Goal: Task Accomplishment & Management: Use online tool/utility

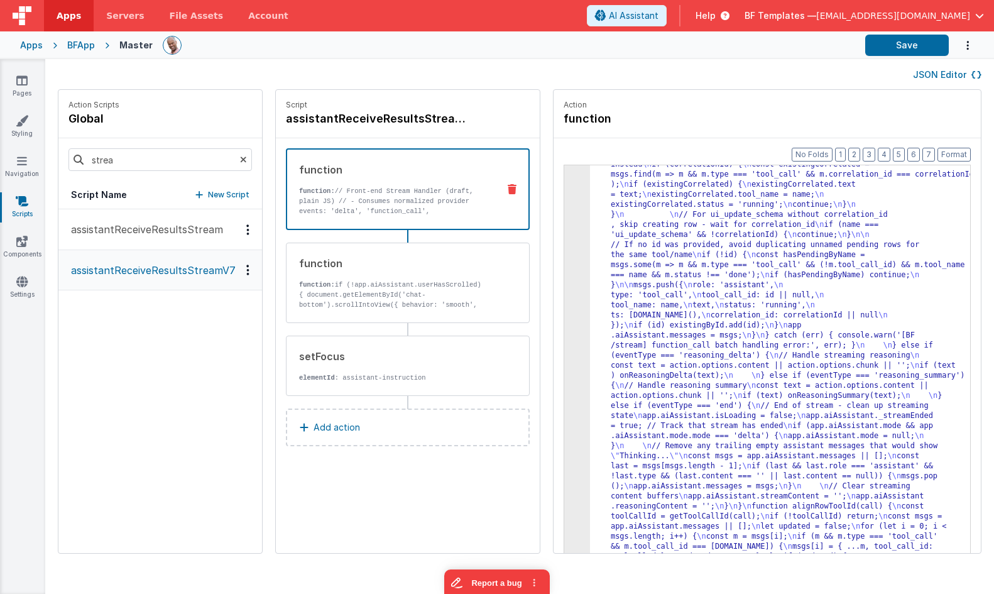
scroll to position [5715, 0]
drag, startPoint x: 755, startPoint y: 272, endPoint x: 737, endPoint y: 265, distance: 18.9
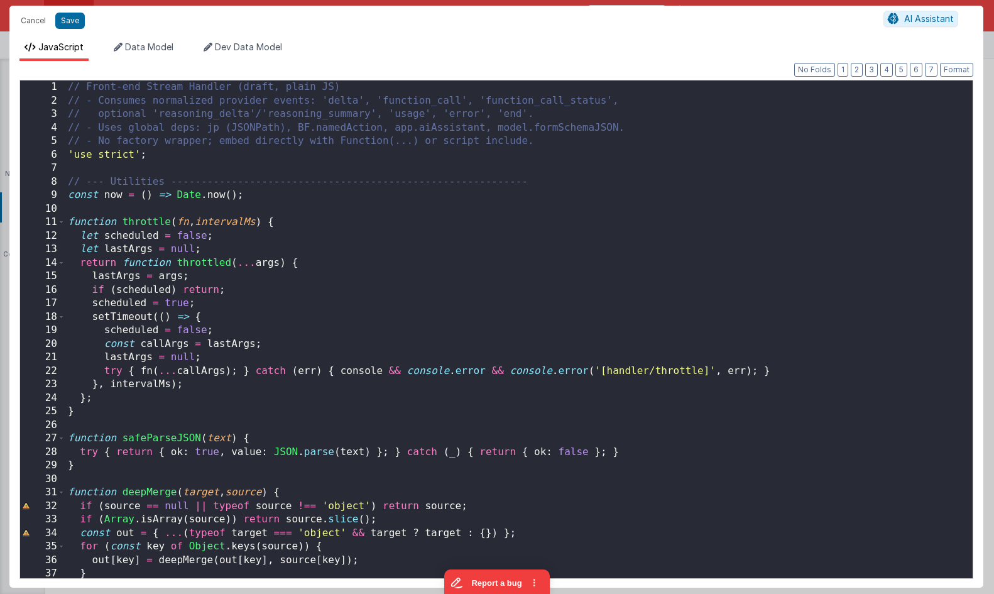
click at [566, 197] on div "// Front-end Stream Handler (draft, plain JS) // - Consumes normalized provider…" at bounding box center [518, 342] width 907 height 525
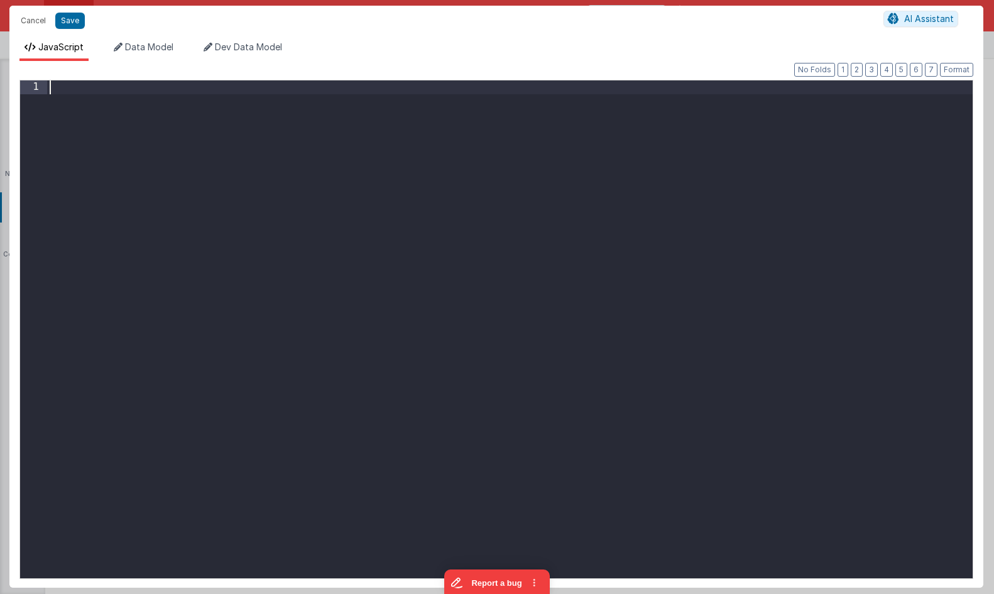
scroll to position [16196, 0]
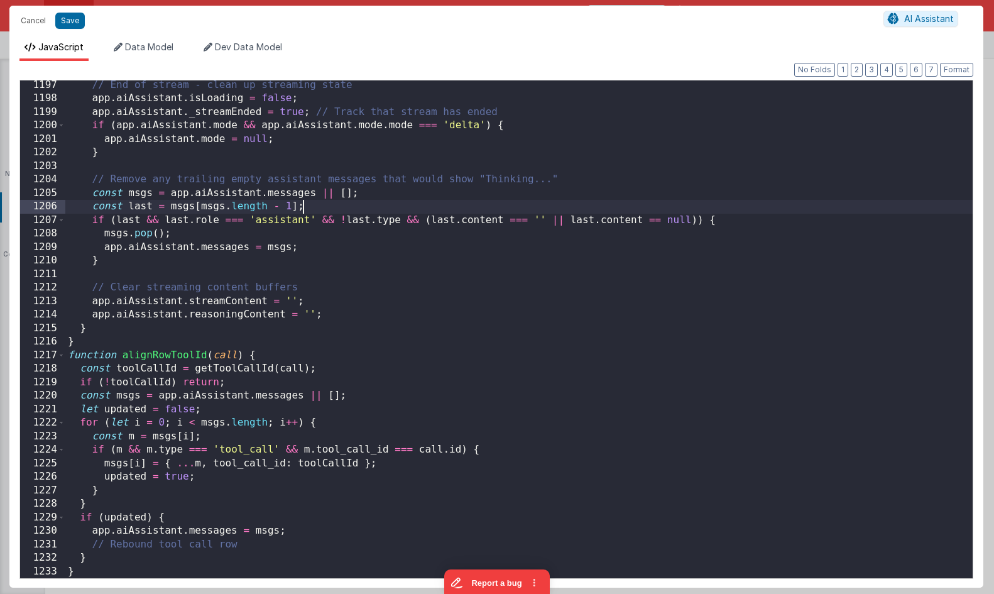
click at [743, 201] on div "// End of stream - clean up streaming state app . aiAssistant . isLoading = fal…" at bounding box center [518, 341] width 907 height 525
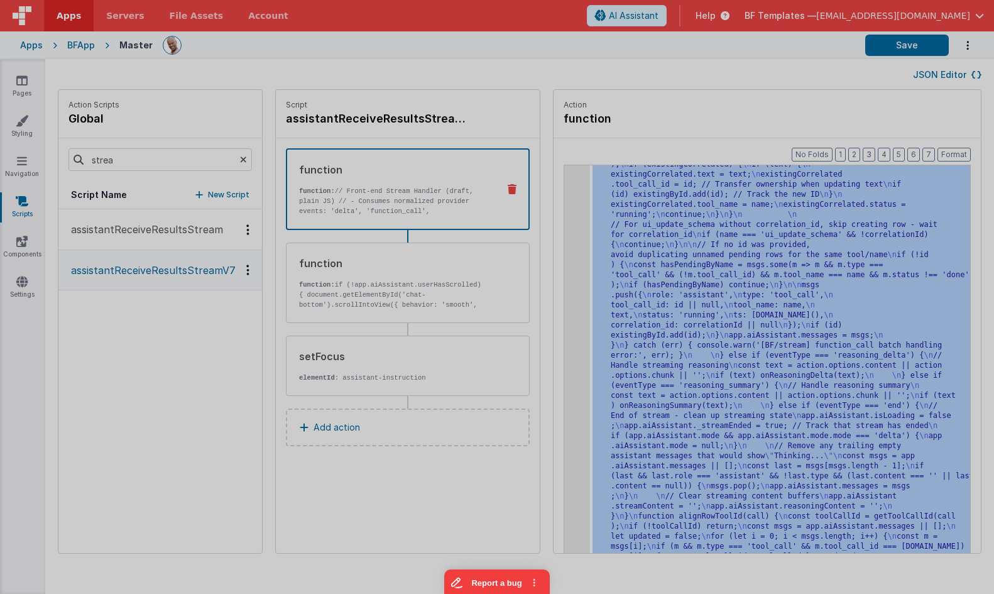
scroll to position [5745, 0]
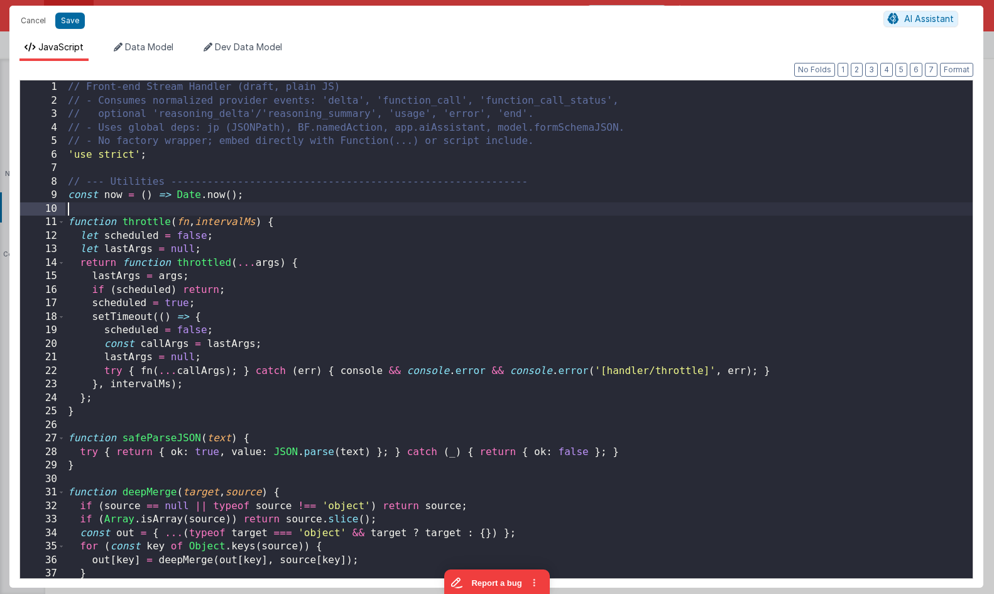
click at [568, 199] on div "// Front-end Stream Handler (draft, plain JS) // - Consumes normalized provider…" at bounding box center [518, 342] width 907 height 525
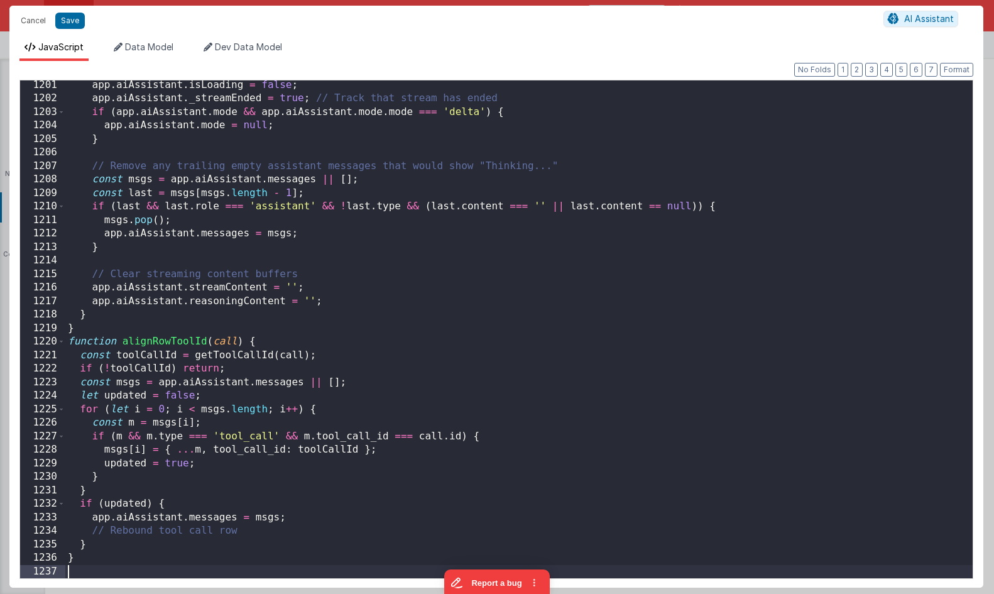
scroll to position [16250, 0]
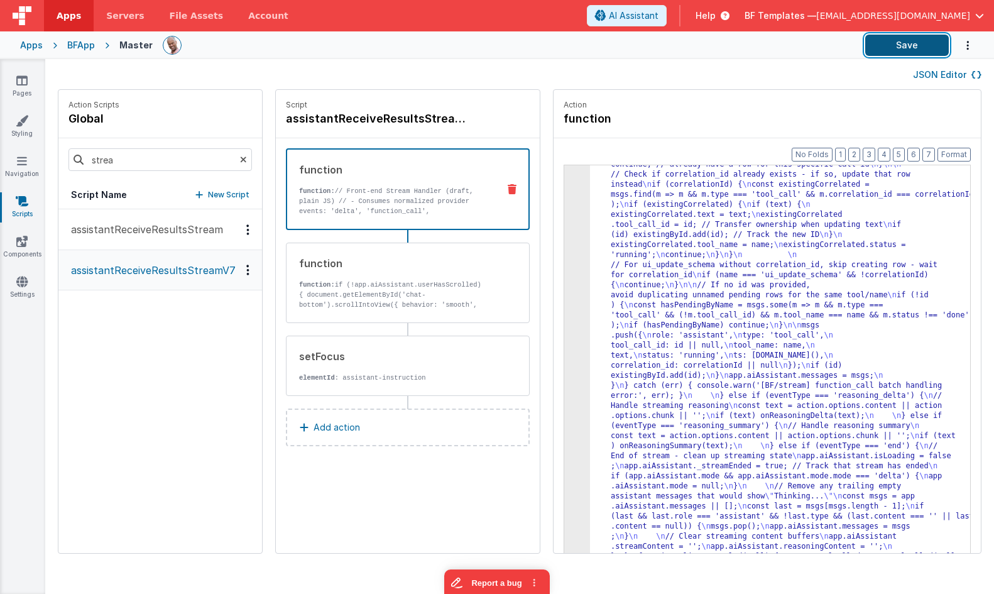
click at [908, 42] on button "Save" at bounding box center [907, 45] width 84 height 21
click at [432, 200] on p "function: // Front-end Stream Handler (draft, plain JS) // - Consumes normalize…" at bounding box center [393, 236] width 189 height 101
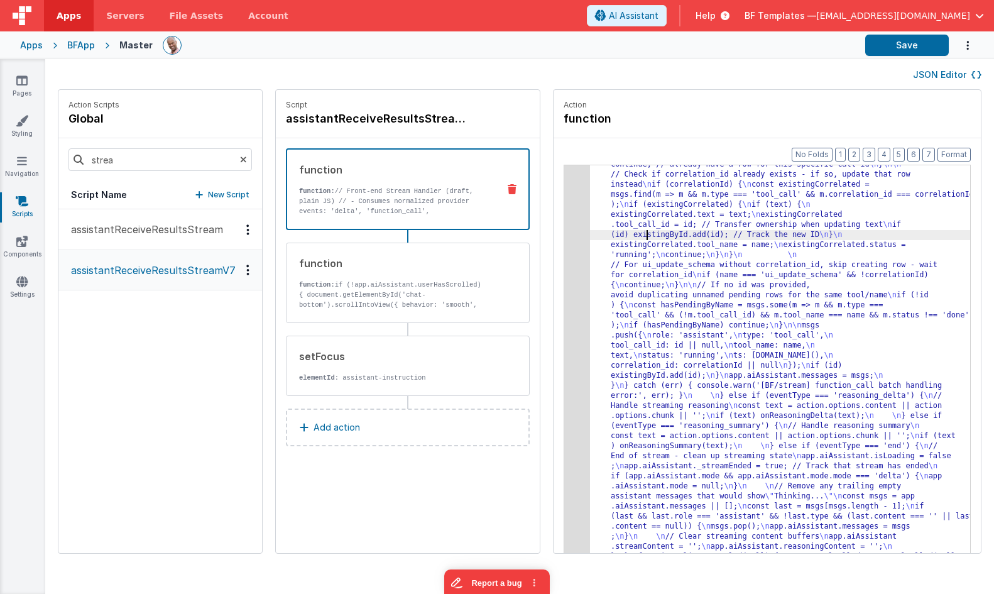
click at [555, 217] on div "Format 7 6 5 4 3 2 1 No Folds 3 4 5 "function" : "// Front-end Stream Handler (…" at bounding box center [766, 369] width 427 height 463
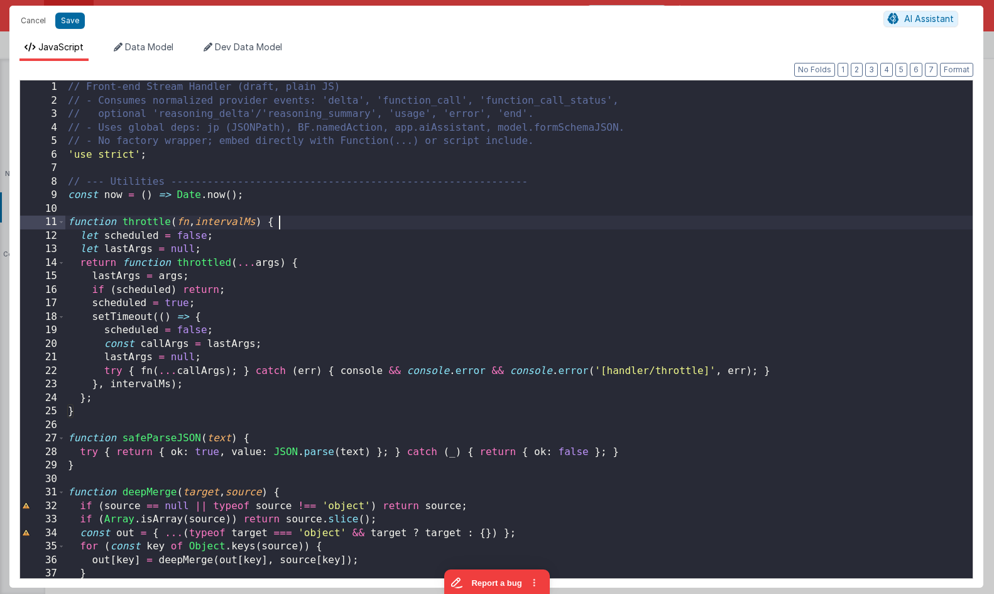
click at [565, 217] on div "// Front-end Stream Handler (draft, plain JS) // - Consumes normalized provider…" at bounding box center [518, 342] width 907 height 525
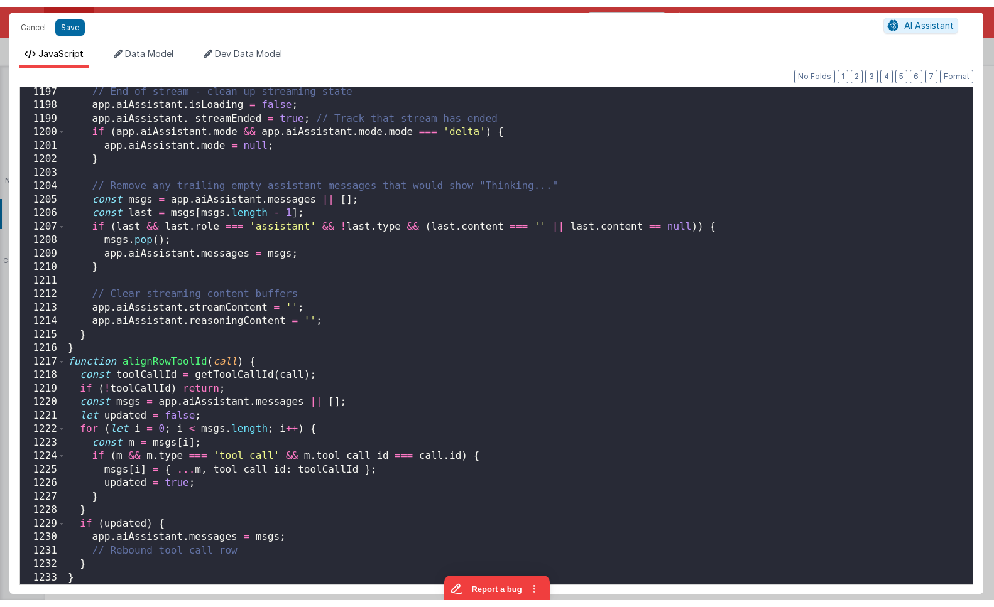
scroll to position [16196, 0]
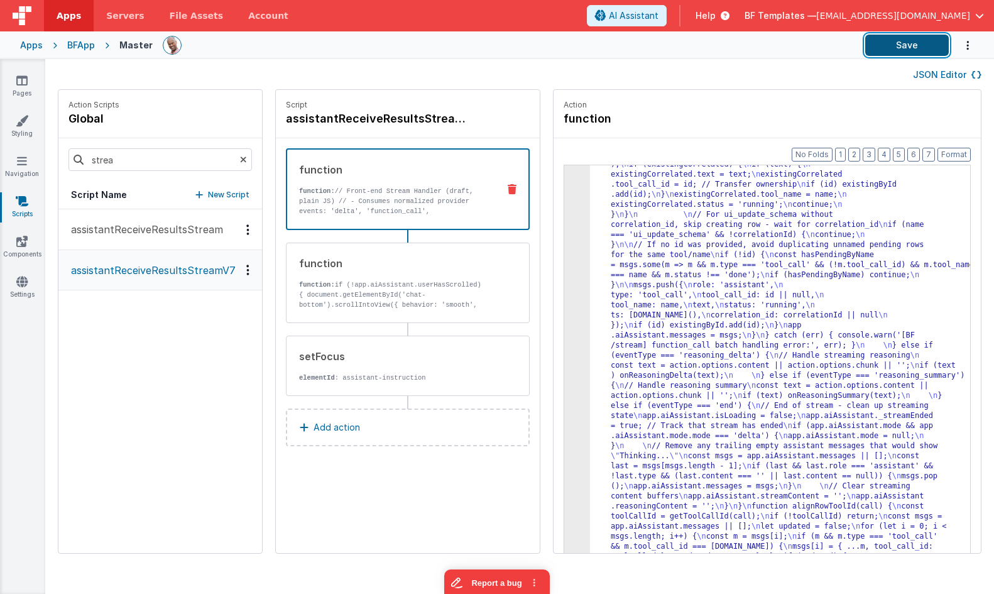
click at [915, 45] on button "Save" at bounding box center [907, 45] width 84 height 21
drag, startPoint x: 466, startPoint y: 80, endPoint x: 459, endPoint y: 76, distance: 7.9
click at [464, 79] on div "JSON Editor" at bounding box center [519, 74] width 923 height 15
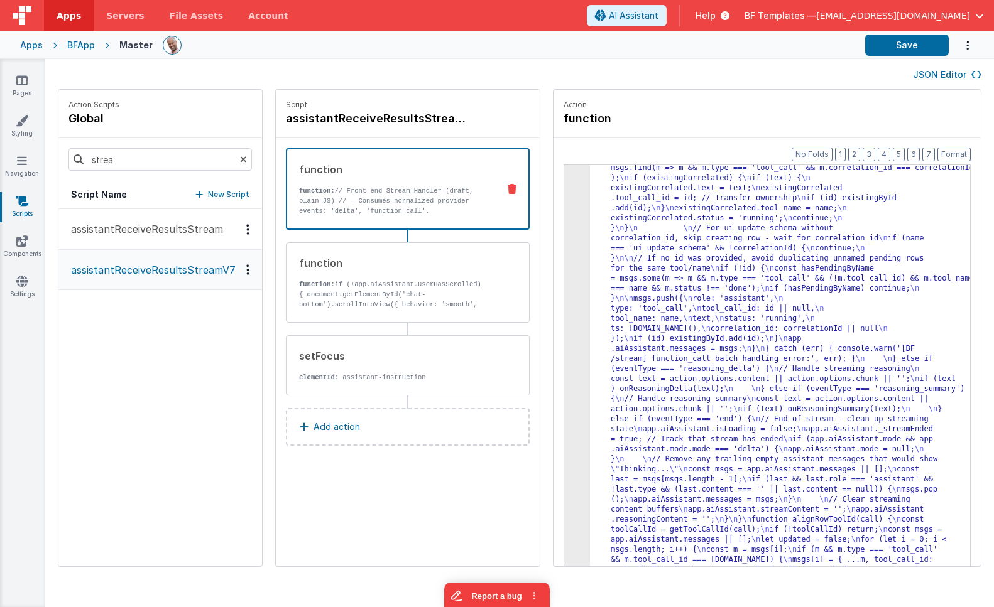
scroll to position [5731, 0]
drag, startPoint x: 663, startPoint y: 251, endPoint x: 604, endPoint y: 235, distance: 61.1
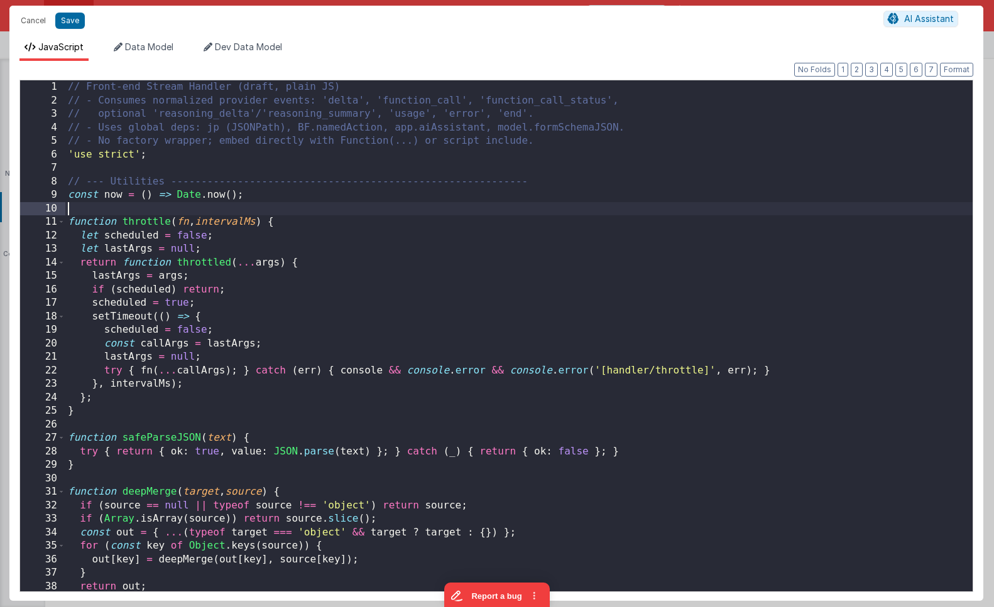
scroll to position [0, 0]
click at [567, 211] on div "// Front-end Stream Handler (draft, plain JS) // - Consumes normalized provider…" at bounding box center [518, 349] width 907 height 538
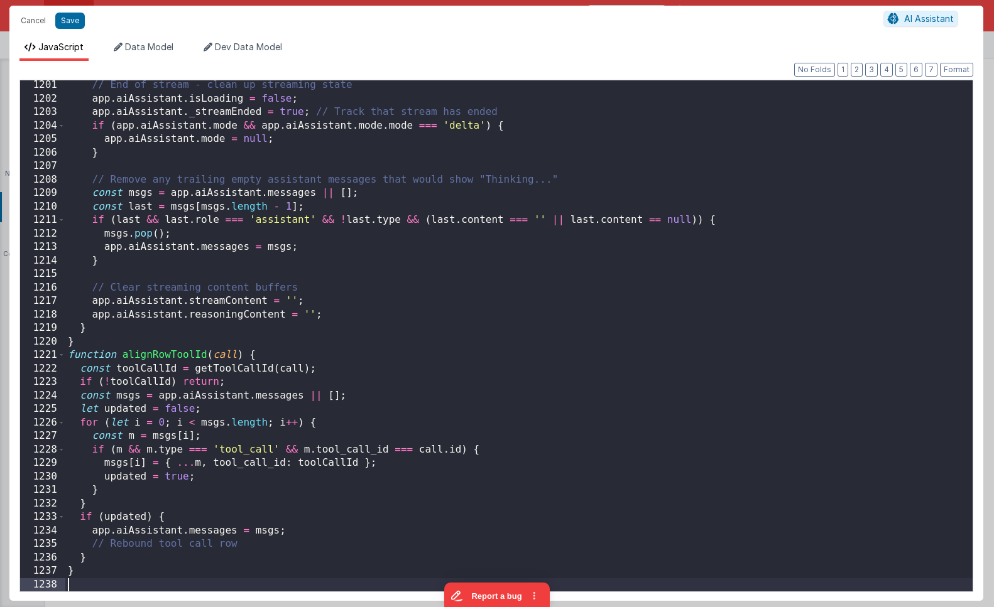
scroll to position [16249, 0]
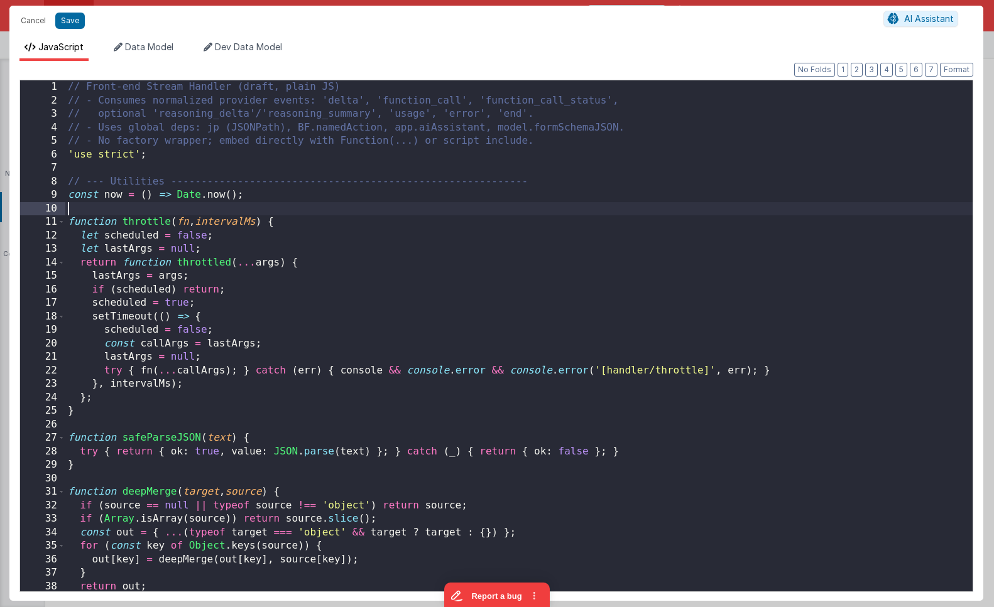
click at [573, 212] on div "// Front-end Stream Handler (draft, plain JS) // - Consumes normalized provider…" at bounding box center [518, 349] width 907 height 538
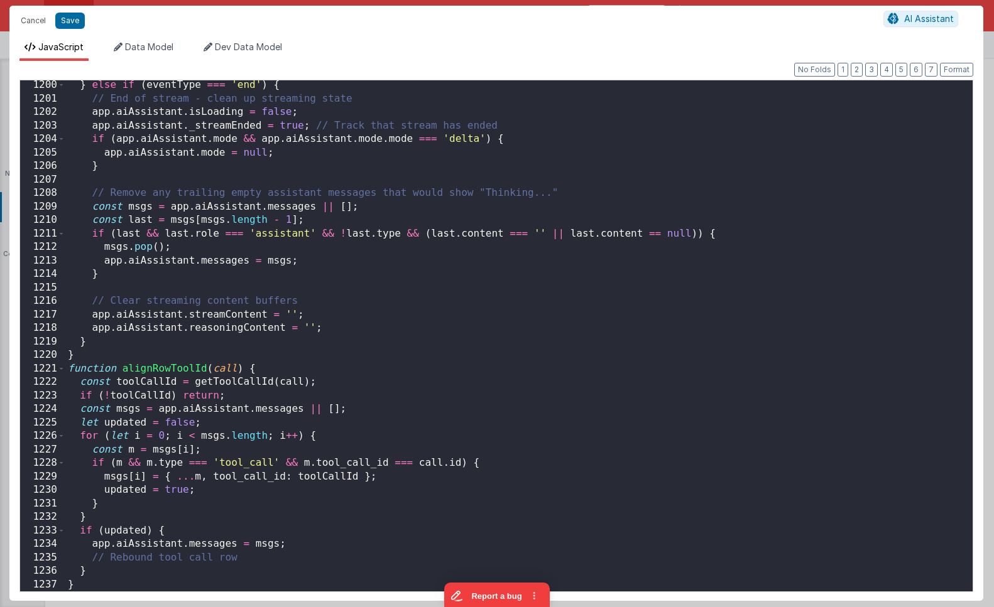
scroll to position [16236, 0]
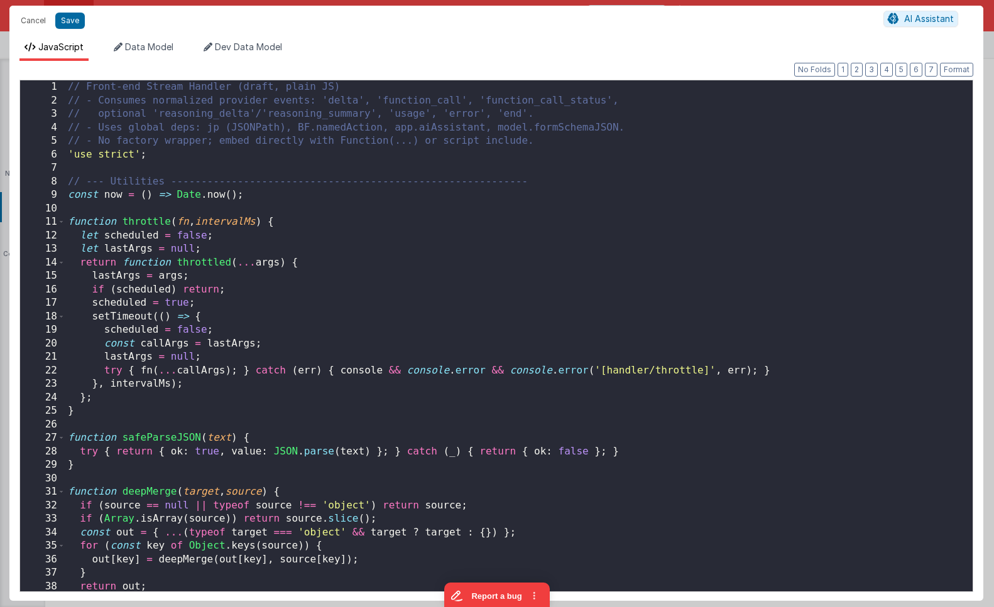
click at [569, 212] on div "// Front-end Stream Handler (draft, plain JS) // - Consumes normalized provider…" at bounding box center [518, 349] width 907 height 538
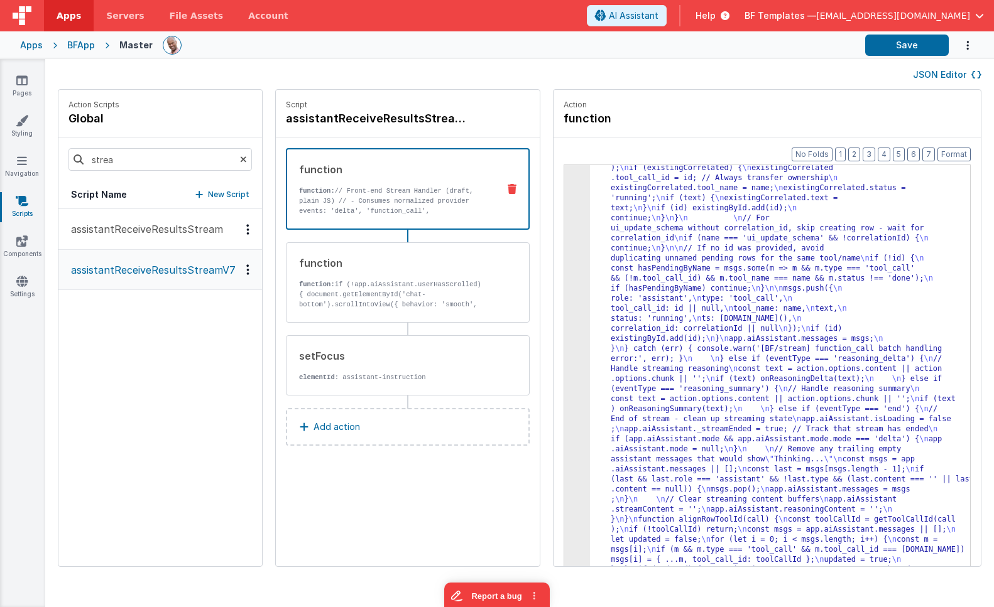
scroll to position [5741, 0]
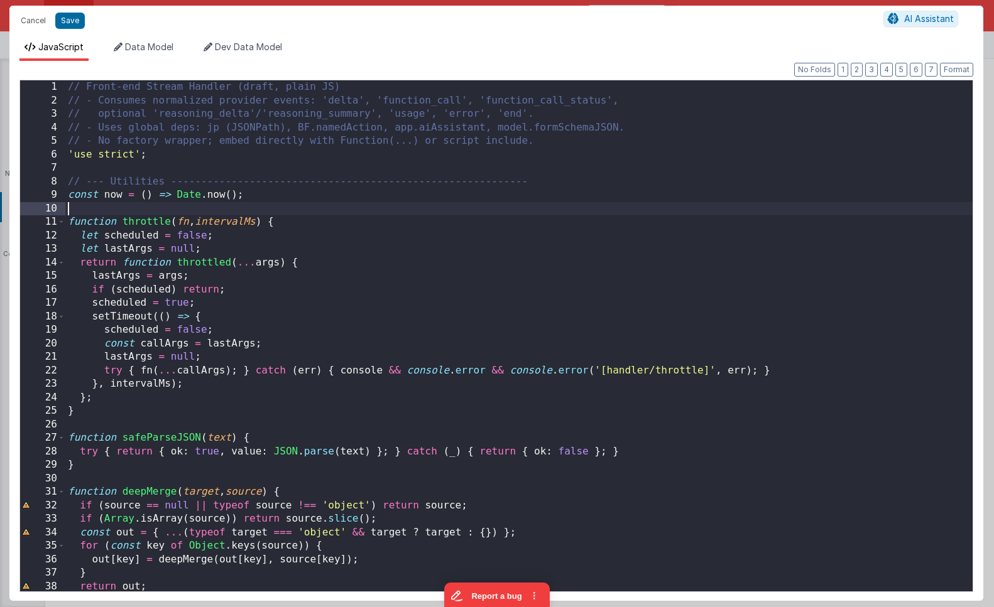
scroll to position [0, 0]
click at [569, 204] on div "// Front-end Stream Handler (draft, plain JS) // - Consumes normalized provider…" at bounding box center [518, 349] width 907 height 538
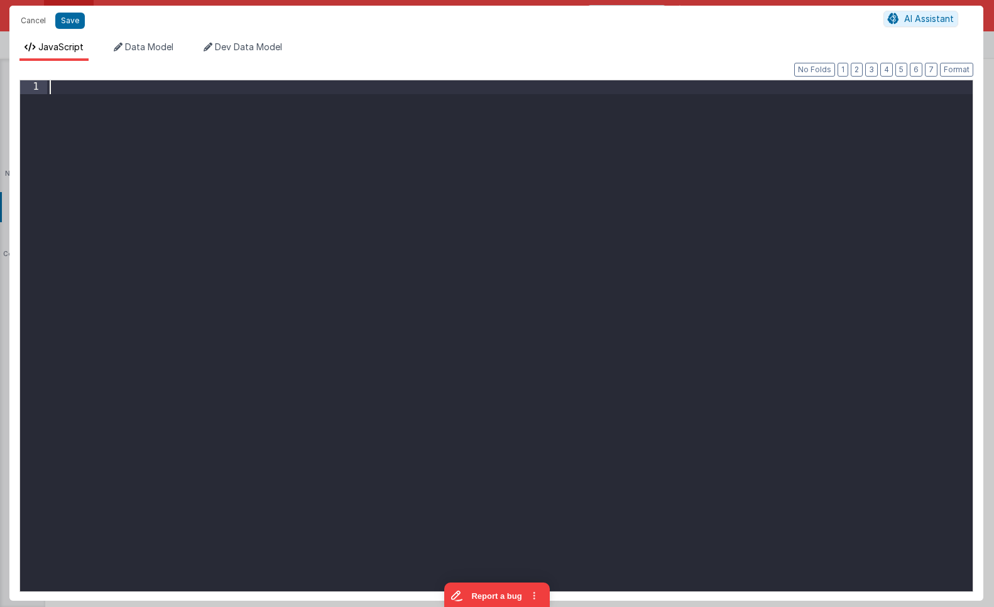
click at [391, 177] on div at bounding box center [509, 349] width 925 height 538
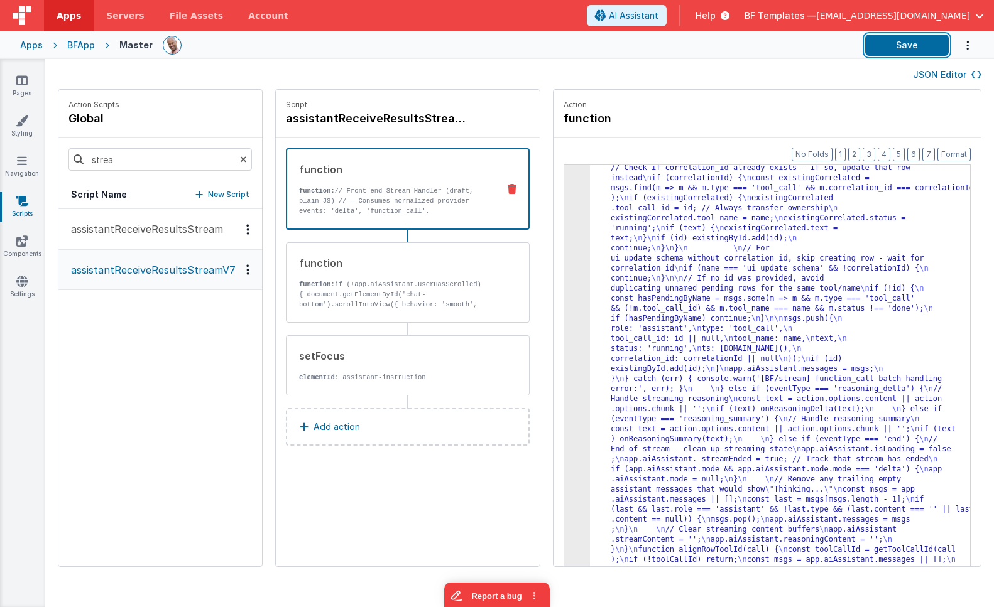
drag, startPoint x: 926, startPoint y: 44, endPoint x: 819, endPoint y: 39, distance: 107.5
click at [926, 44] on button "Save" at bounding box center [907, 45] width 84 height 21
drag, startPoint x: 670, startPoint y: 213, endPoint x: 660, endPoint y: 212, distance: 10.1
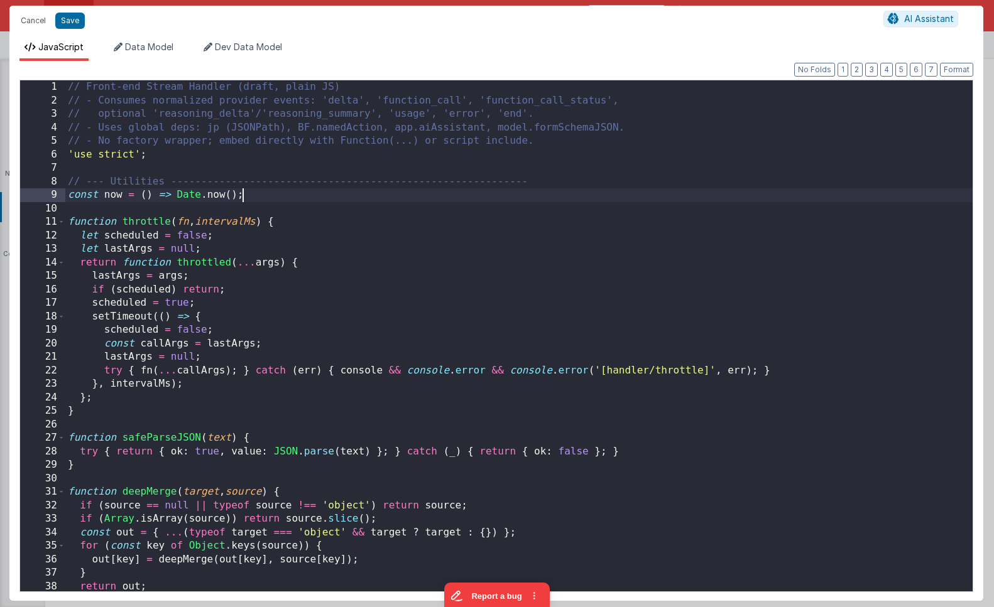
click at [570, 200] on div "// Front-end Stream Handler (draft, plain JS) // - Consumes normalized provider…" at bounding box center [518, 349] width 907 height 538
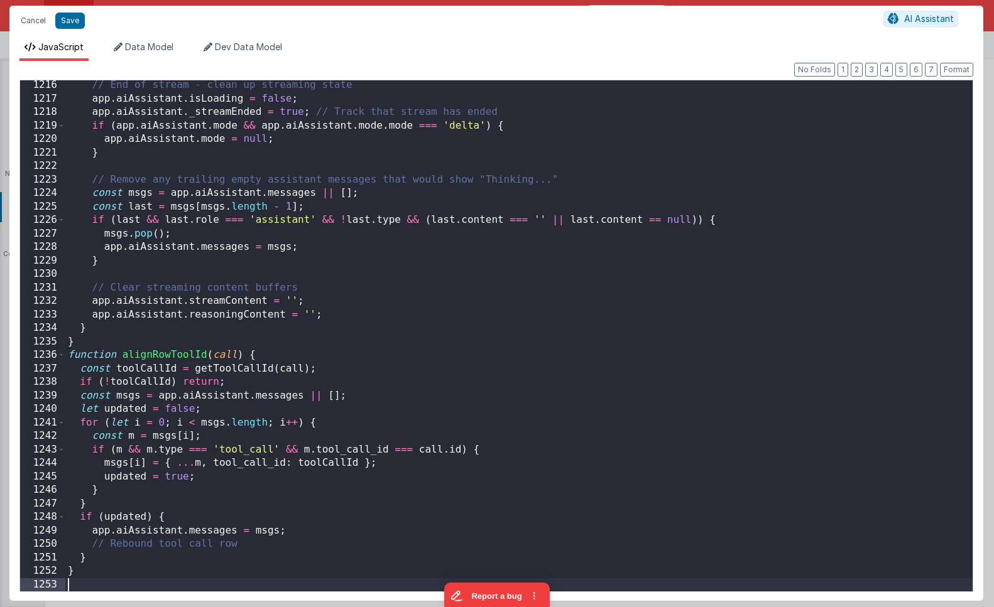
scroll to position [16452, 0]
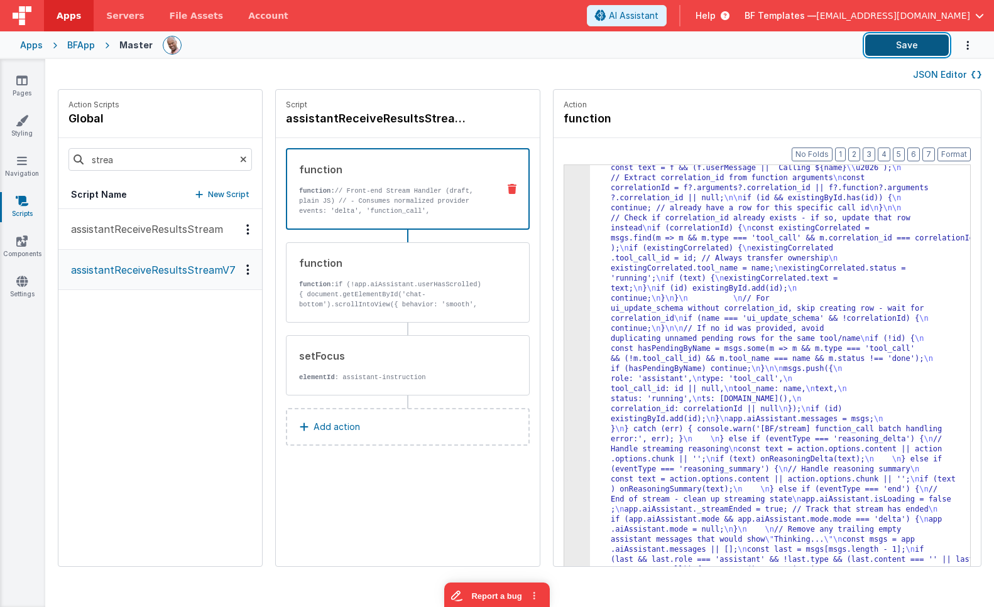
click at [908, 48] on button "Save" at bounding box center [907, 45] width 84 height 21
drag, startPoint x: 876, startPoint y: 44, endPoint x: 862, endPoint y: 43, distance: 13.3
click at [876, 44] on button "Save" at bounding box center [907, 45] width 84 height 21
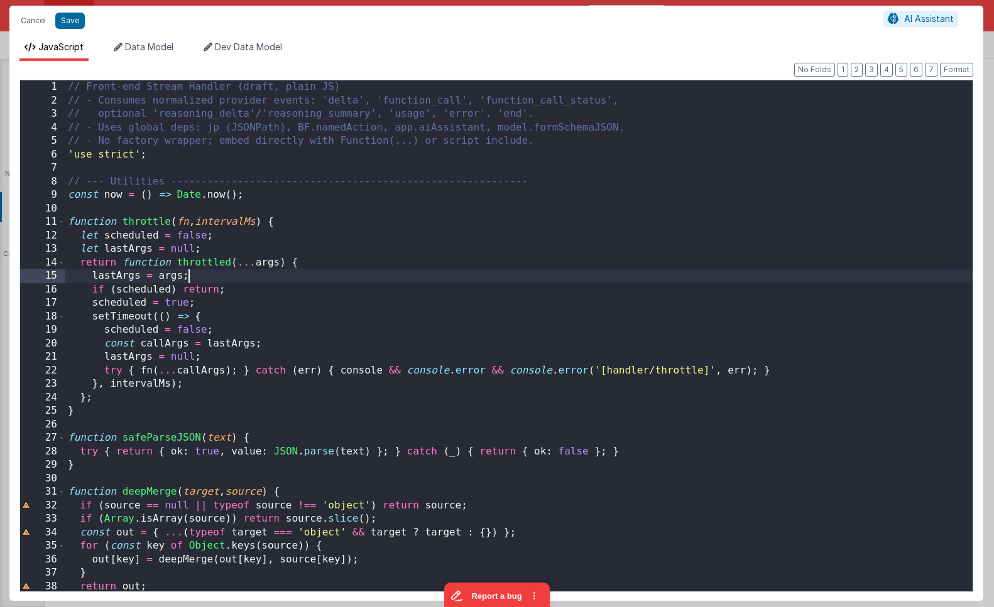
click at [567, 281] on div "// Front-end Stream Handler (draft, plain JS) // - Consumes normalized provider…" at bounding box center [518, 349] width 907 height 538
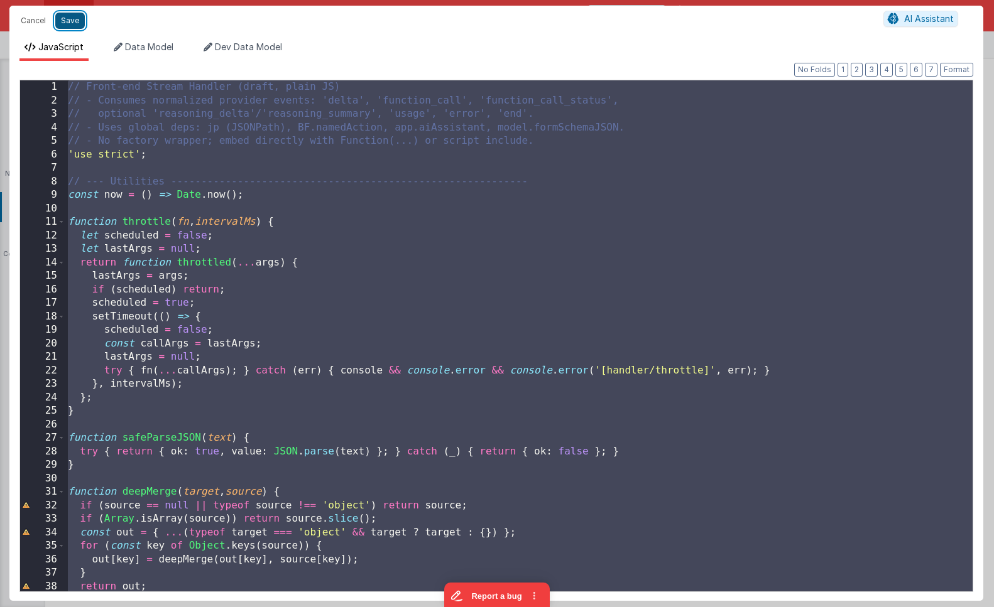
click at [67, 23] on button "Save" at bounding box center [70, 21] width 30 height 16
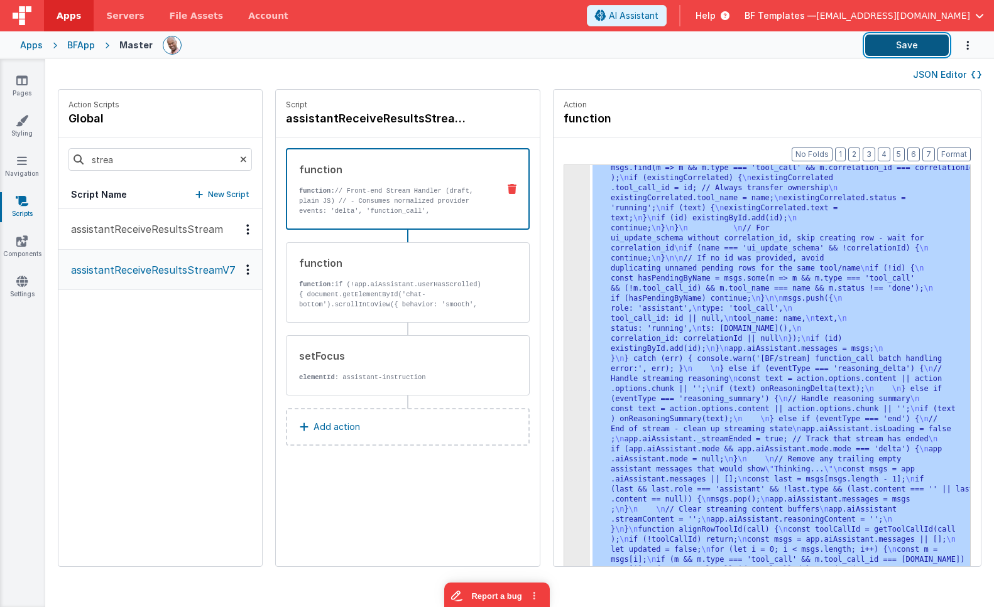
click at [904, 52] on button "Save" at bounding box center [907, 45] width 84 height 21
drag, startPoint x: 664, startPoint y: 272, endPoint x: 552, endPoint y: 242, distance: 116.4
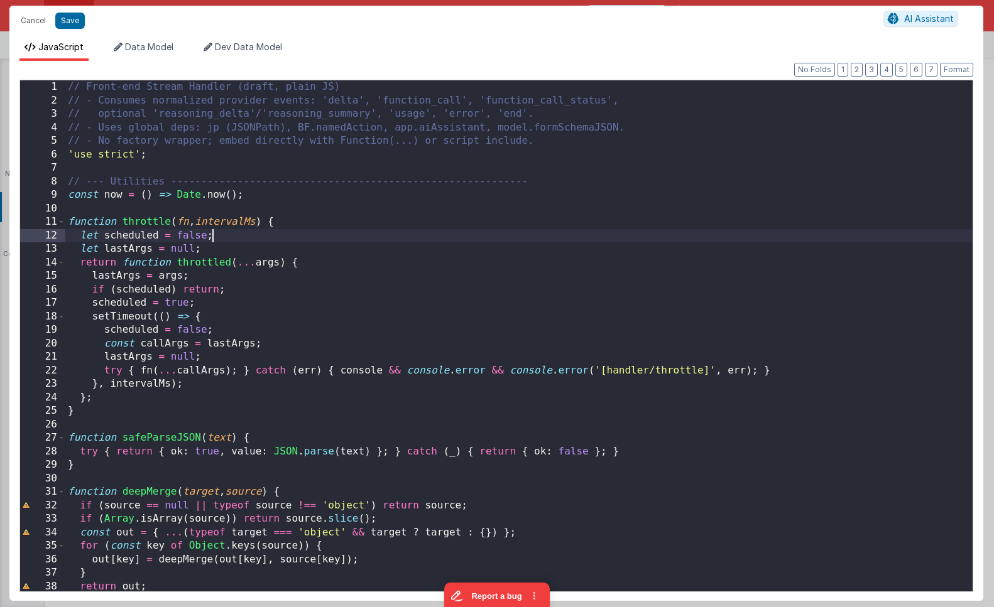
click at [572, 230] on div "// Front-end Stream Handler (draft, plain JS) // - Consumes normalized provider…" at bounding box center [518, 349] width 907 height 538
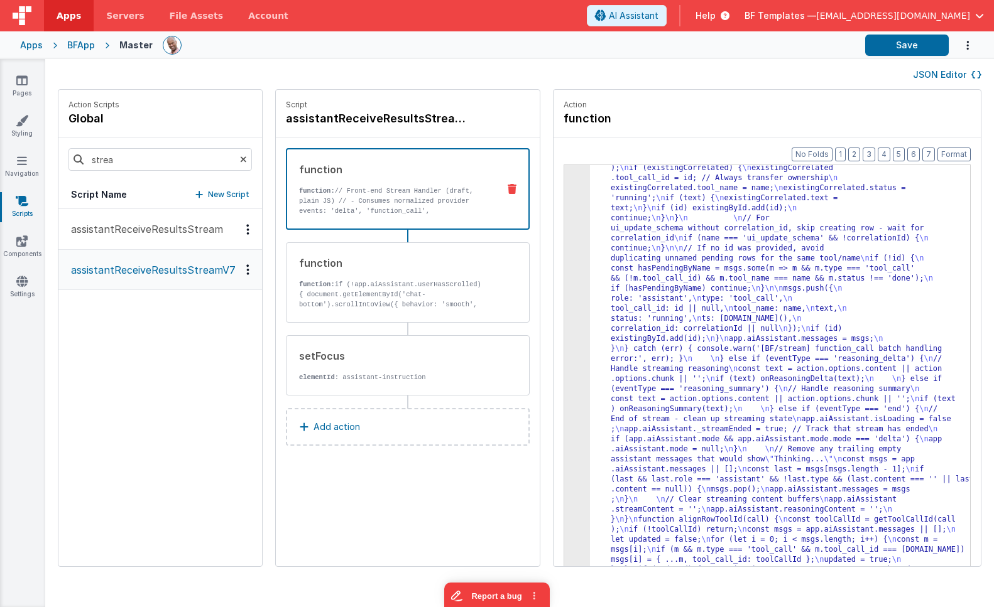
scroll to position [5570, 0]
drag, startPoint x: 815, startPoint y: 273, endPoint x: 708, endPoint y: 245, distance: 110.9
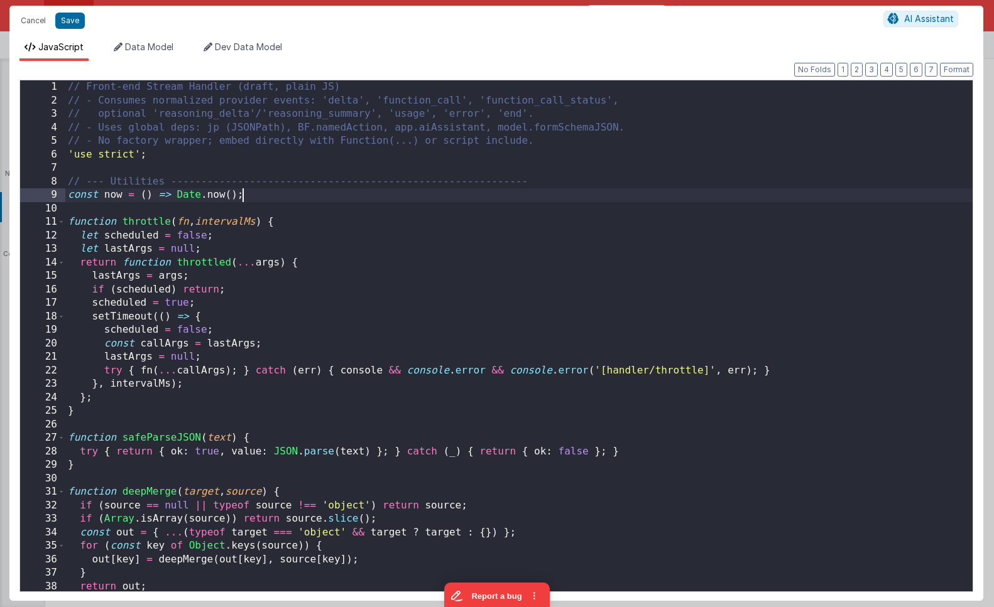
click at [568, 192] on div "// Front-end Stream Handler (draft, plain JS) // - Consumes normalized provider…" at bounding box center [518, 349] width 907 height 538
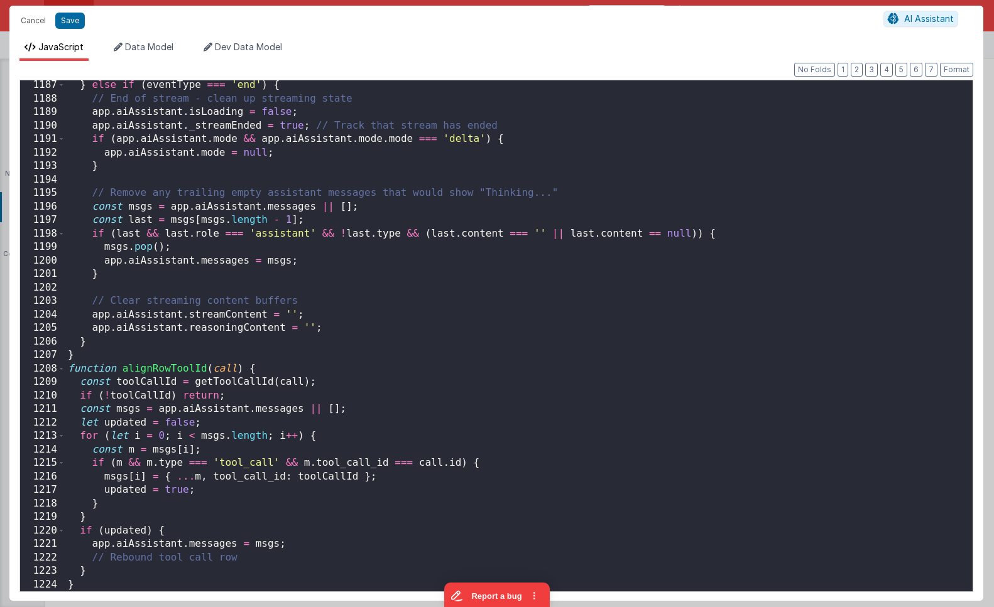
scroll to position [16060, 0]
